Goal: Navigation & Orientation: Find specific page/section

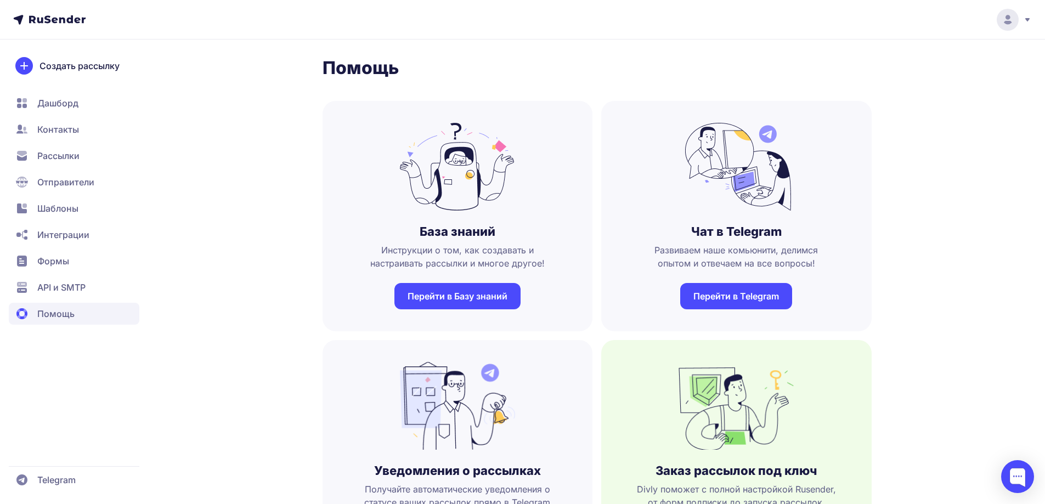
click at [64, 180] on span "Отправители" at bounding box center [65, 181] width 57 height 13
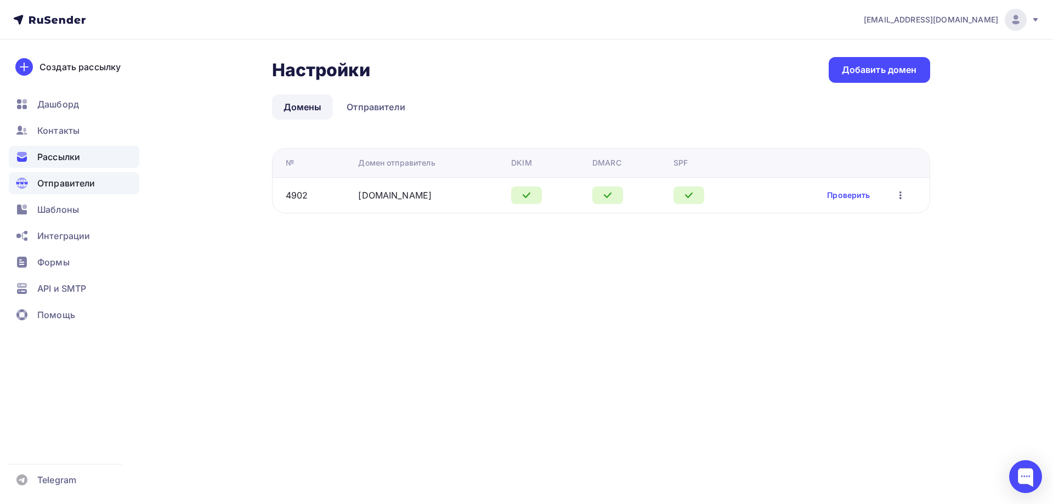
click at [35, 161] on div "Рассылки" at bounding box center [74, 157] width 131 height 22
